Goal: Navigation & Orientation: Find specific page/section

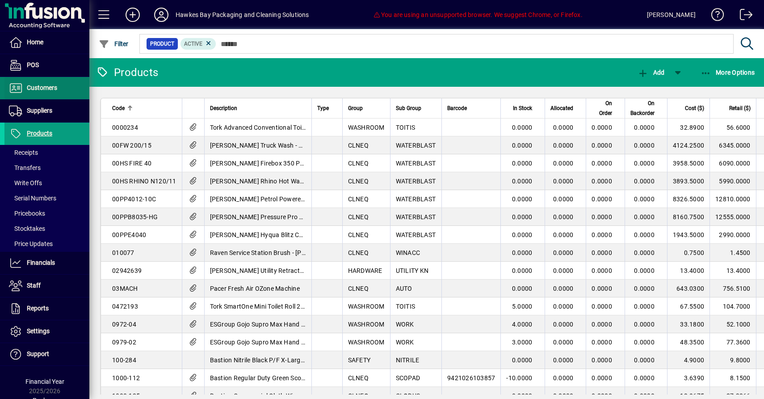
click at [43, 86] on span "Customers" at bounding box center [42, 87] width 30 height 7
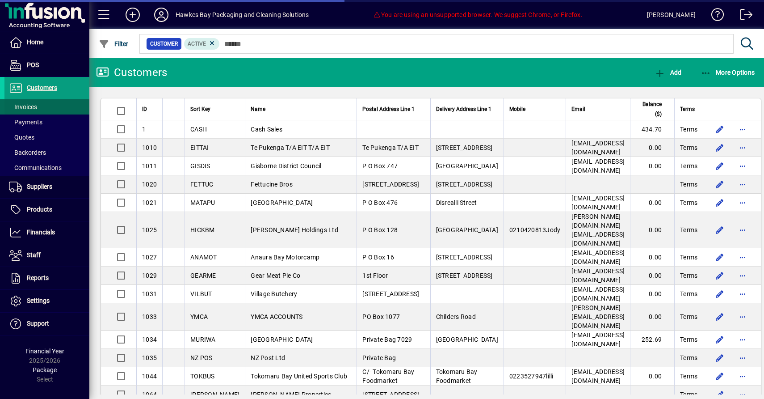
click at [51, 100] on span at bounding box center [46, 106] width 85 height 21
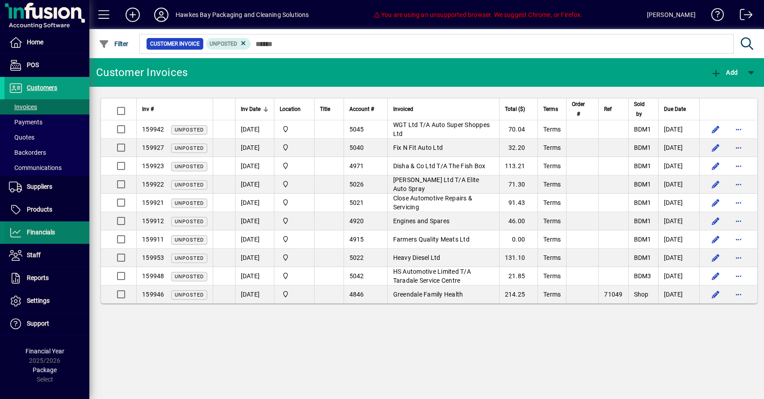
click at [48, 222] on span at bounding box center [46, 232] width 85 height 21
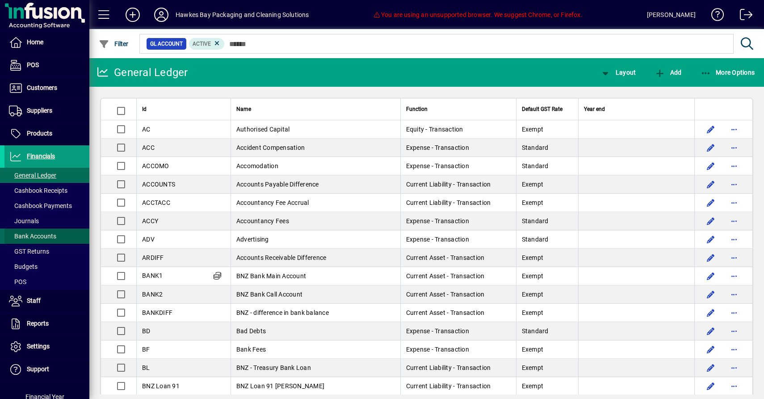
click at [45, 233] on span "Bank Accounts" at bounding box center [32, 235] width 47 height 7
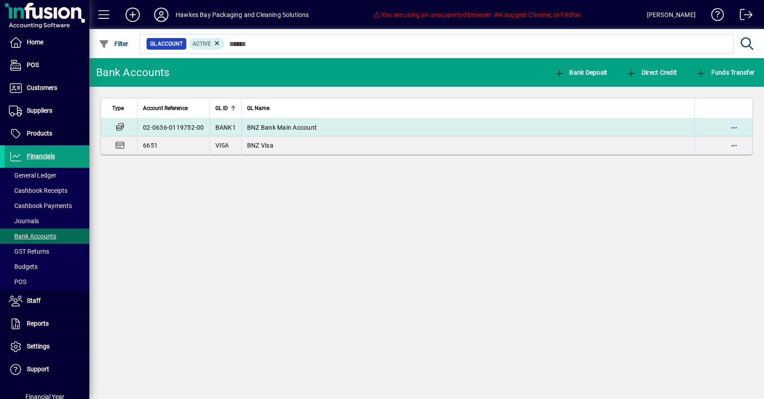
click at [218, 118] on td "BANK1" at bounding box center [226, 127] width 32 height 18
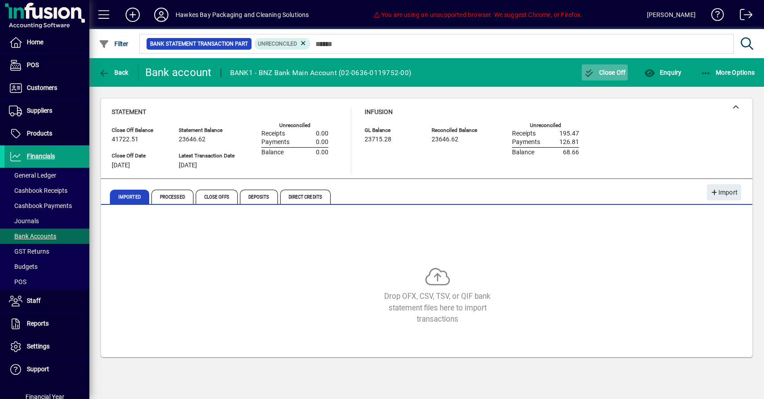
click at [624, 74] on span "button" at bounding box center [605, 72] width 46 height 21
